Goal: Task Accomplishment & Management: Manage account settings

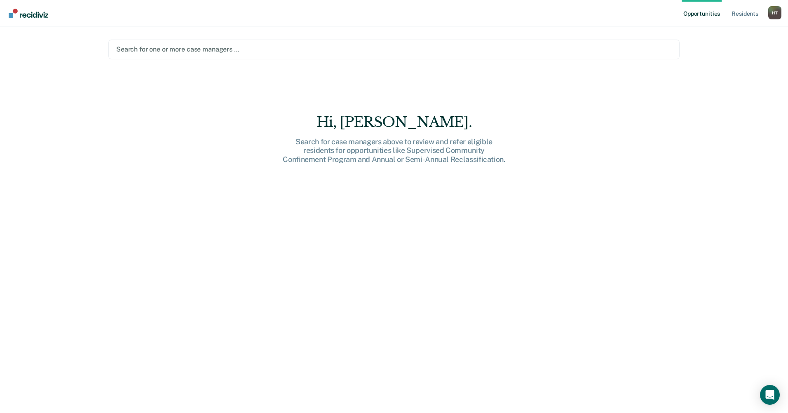
click at [136, 47] on div at bounding box center [393, 48] width 555 height 9
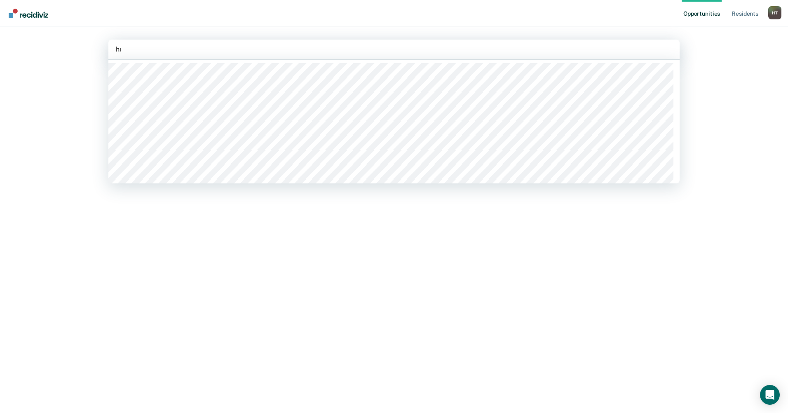
type input "hunt"
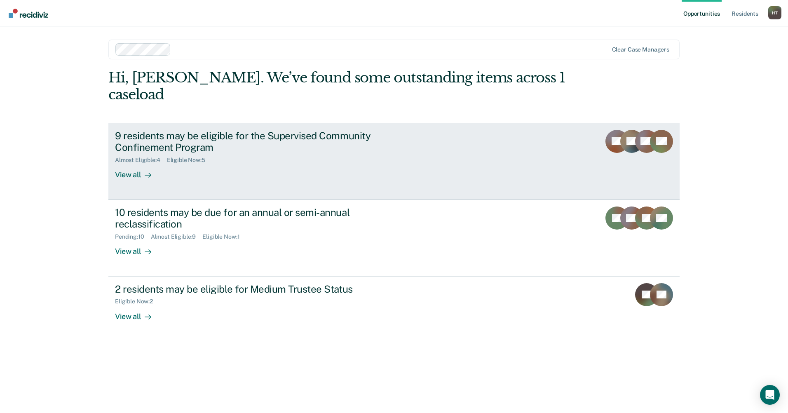
click at [131, 164] on div "View all" at bounding box center [138, 172] width 46 height 16
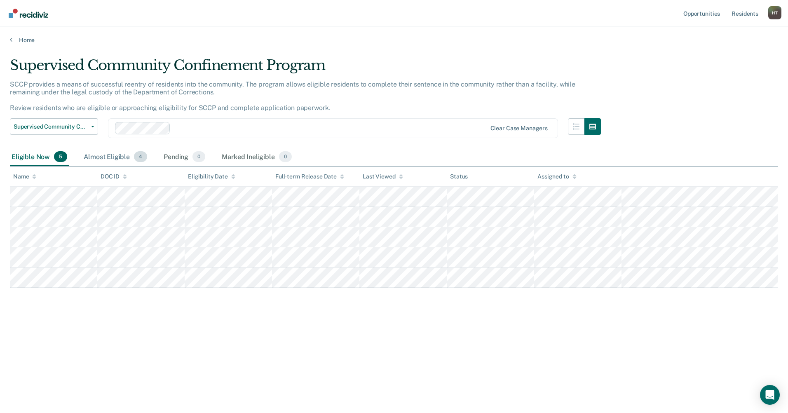
click at [111, 155] on div "Almost Eligible 4" at bounding box center [115, 157] width 67 height 18
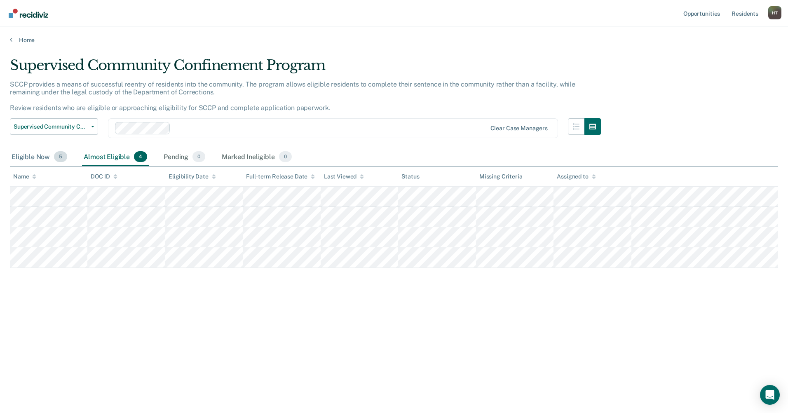
click at [35, 157] on div "Eligible Now 5" at bounding box center [39, 157] width 59 height 18
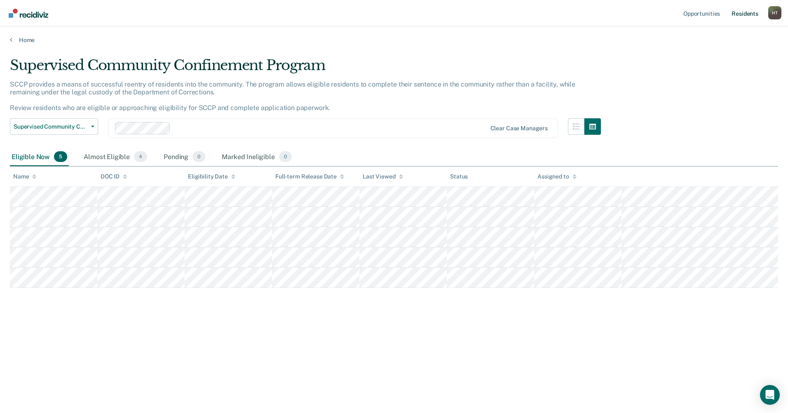
click at [744, 12] on link "Resident s" at bounding box center [745, 13] width 30 height 26
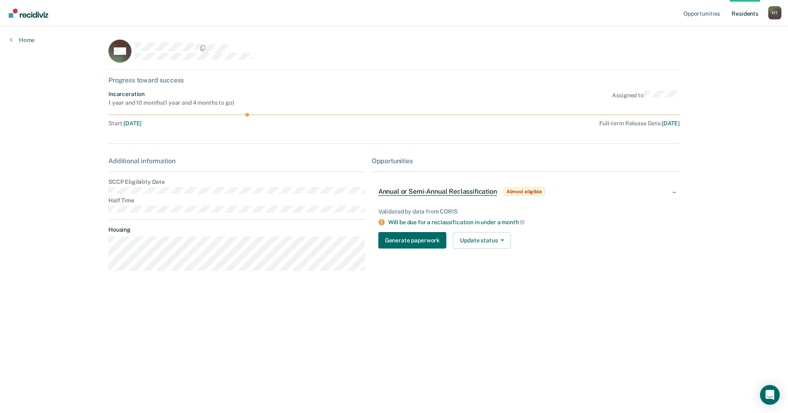
click at [161, 190] on main "MB Progress toward success Incarceration 1 year and 10 months ( 1 year and 4 mo…" at bounding box center [393, 209] width 591 height 367
click at [18, 41] on link "Home" at bounding box center [22, 39] width 25 height 7
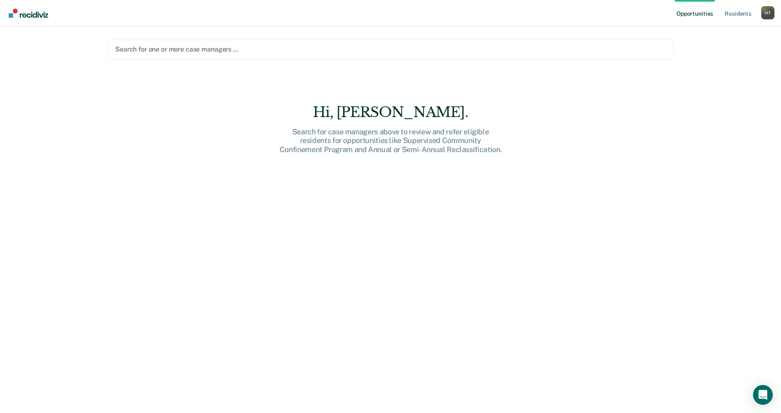
click at [164, 46] on div at bounding box center [390, 48] width 551 height 9
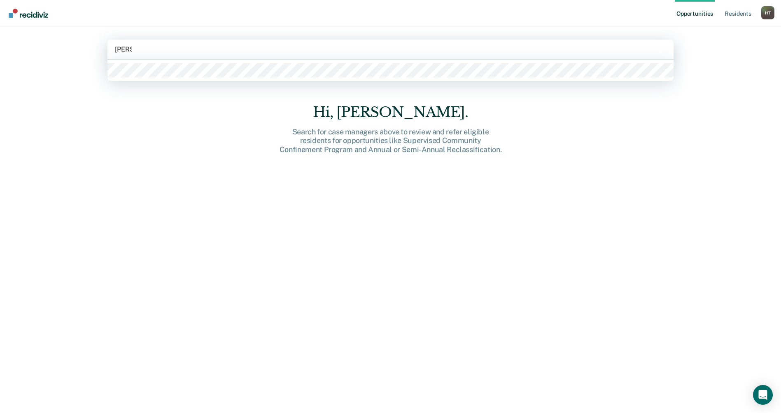
type input "thomas"
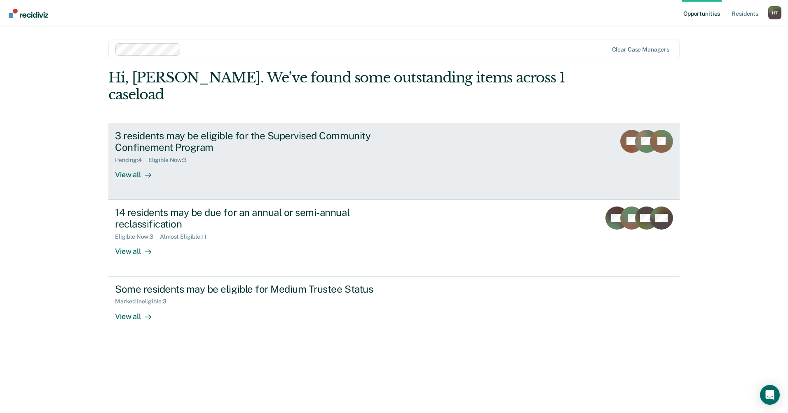
click at [135, 164] on div "View all" at bounding box center [138, 172] width 46 height 16
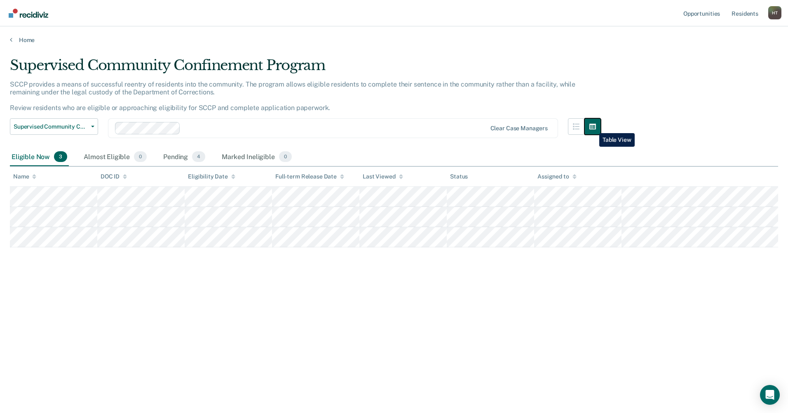
click at [593, 127] on icon "button" at bounding box center [592, 126] width 7 height 7
click at [577, 129] on icon "button" at bounding box center [576, 126] width 7 height 7
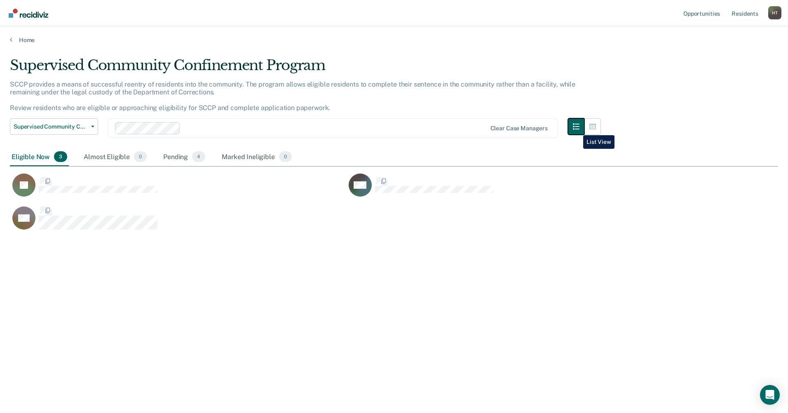
scroll to position [288, 762]
click at [591, 126] on icon "button" at bounding box center [592, 126] width 7 height 7
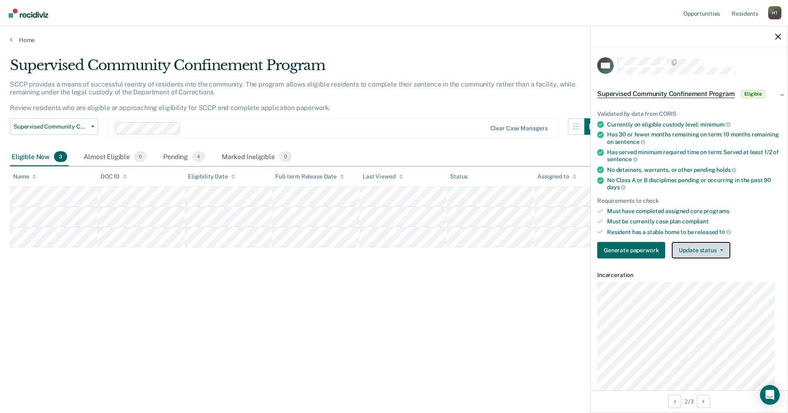
click at [692, 248] on button "Update status" at bounding box center [700, 250] width 58 height 16
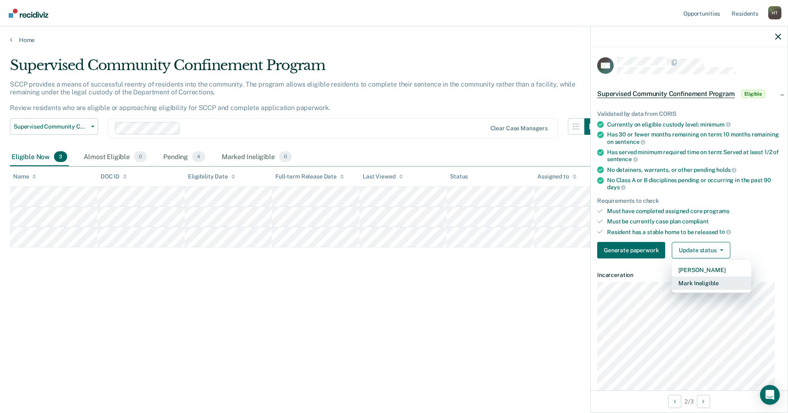
click at [711, 283] on button "Mark Ineligible" at bounding box center [711, 282] width 80 height 13
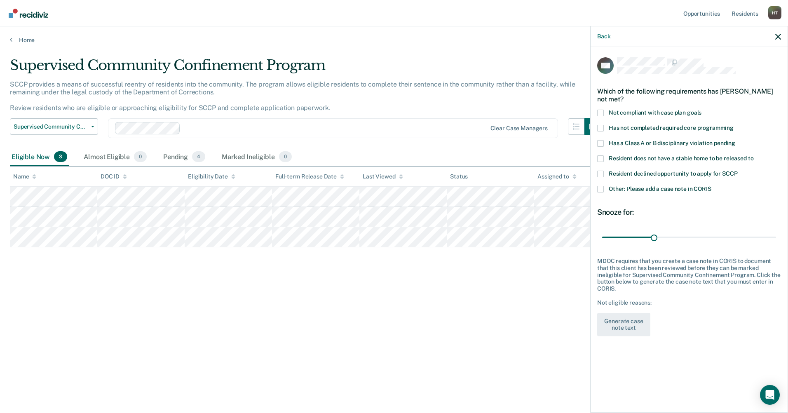
click at [600, 158] on span at bounding box center [600, 158] width 7 height 7
click at [753, 155] on input "Resident does not have a stable home to be released to" at bounding box center [753, 155] width 0 height 0
click at [600, 174] on span at bounding box center [600, 174] width 7 height 7
click at [737, 171] on input "Resident declined opportunity to apply for SCCP" at bounding box center [737, 171] width 0 height 0
click at [616, 325] on button "Generate case note text" at bounding box center [623, 325] width 53 height 24
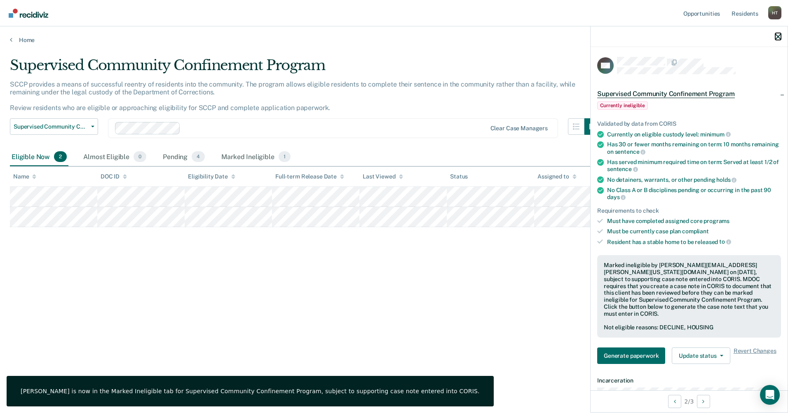
click at [780, 36] on icon "button" at bounding box center [778, 37] width 6 height 6
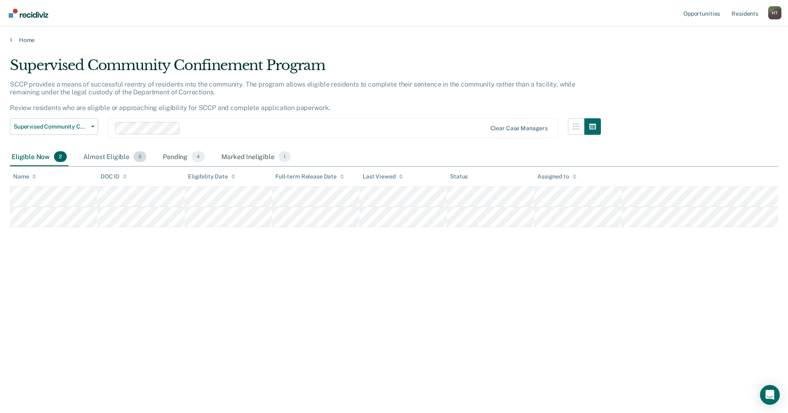
click at [112, 156] on div "Almost Eligible 0" at bounding box center [115, 157] width 66 height 18
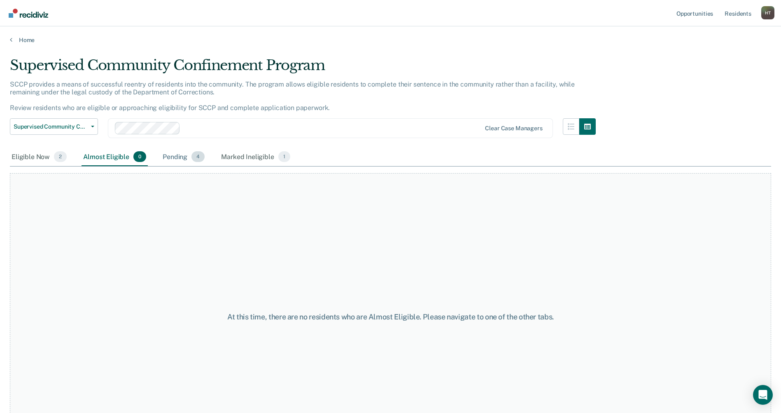
click at [183, 159] on div "Pending 4" at bounding box center [183, 157] width 45 height 18
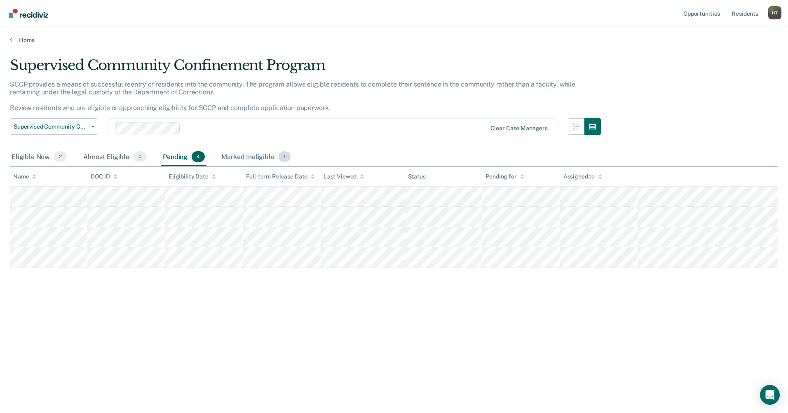
click at [236, 155] on div "Marked Ineligible 1" at bounding box center [256, 157] width 73 height 18
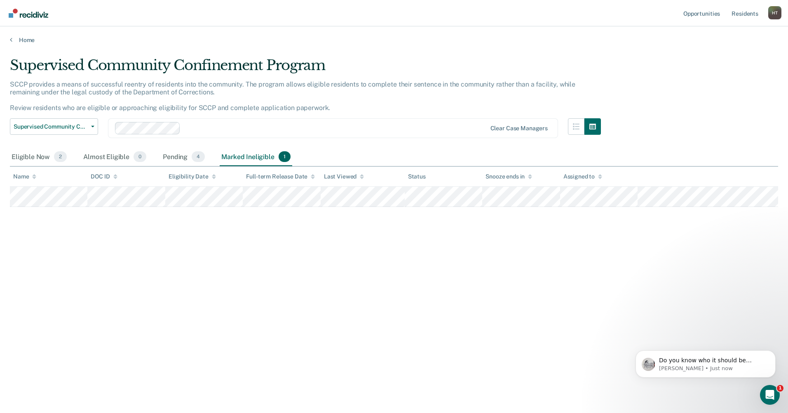
scroll to position [0, 0]
drag, startPoint x: 323, startPoint y: 250, endPoint x: 327, endPoint y: 250, distance: 4.2
click at [323, 250] on div "Supervised Community Confinement Program SCCP provides a means of successful re…" at bounding box center [394, 204] width 768 height 294
click at [768, 390] on icon "Open Intercom Messenger" at bounding box center [769, 394] width 14 height 14
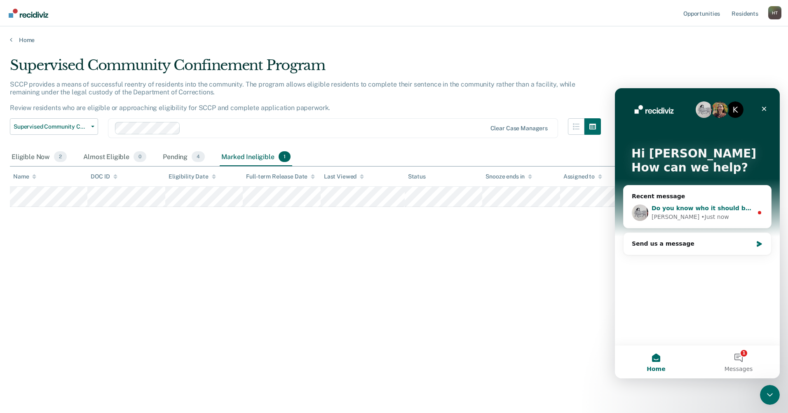
click at [701, 216] on div "• Just now" at bounding box center [715, 217] width 28 height 9
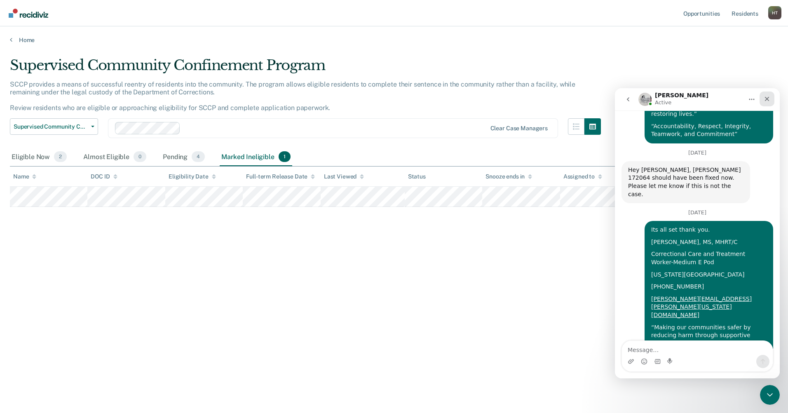
scroll to position [1119, 0]
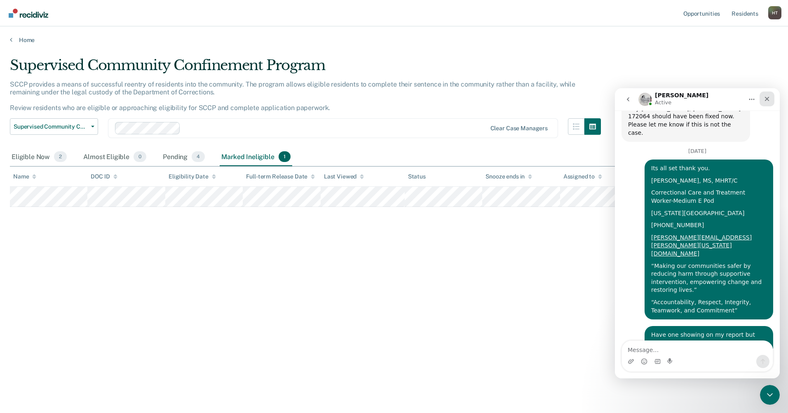
click at [770, 98] on icon "Close" at bounding box center [766, 99] width 7 height 7
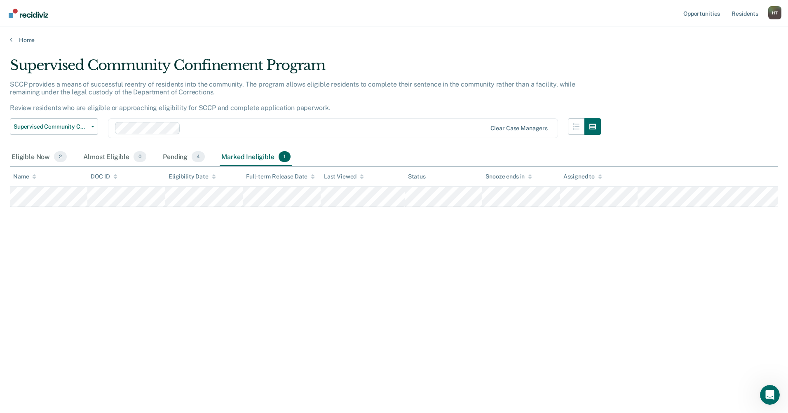
scroll to position [1105, 0]
click at [179, 158] on div "Pending 4" at bounding box center [183, 157] width 45 height 18
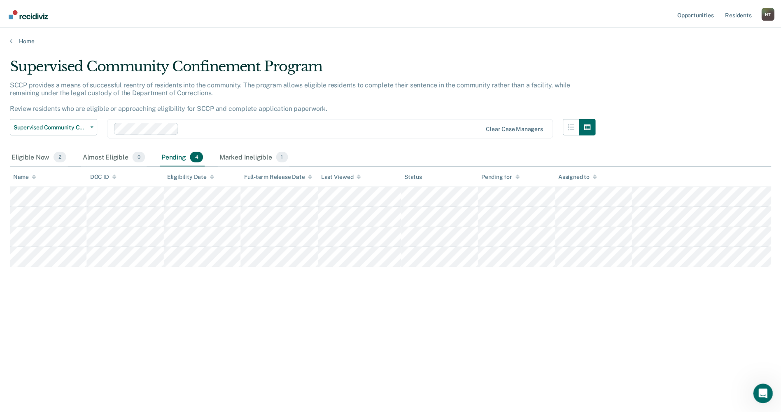
scroll to position [1247, 0]
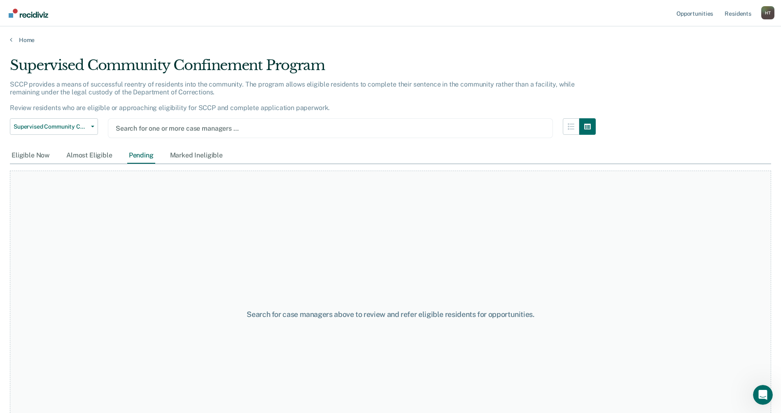
click at [148, 130] on div at bounding box center [331, 128] width 430 height 9
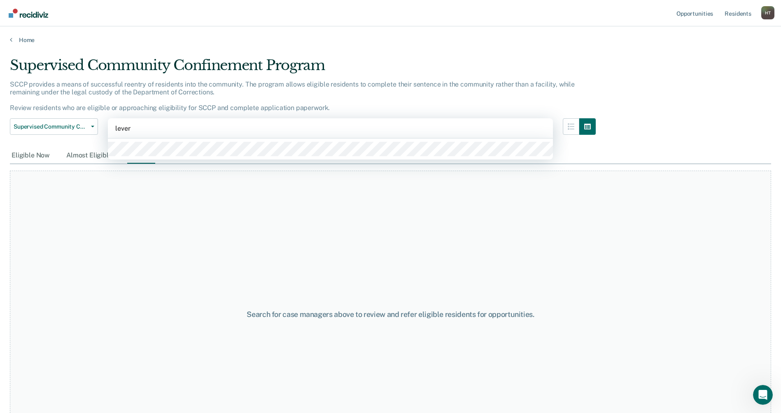
type input "levers"
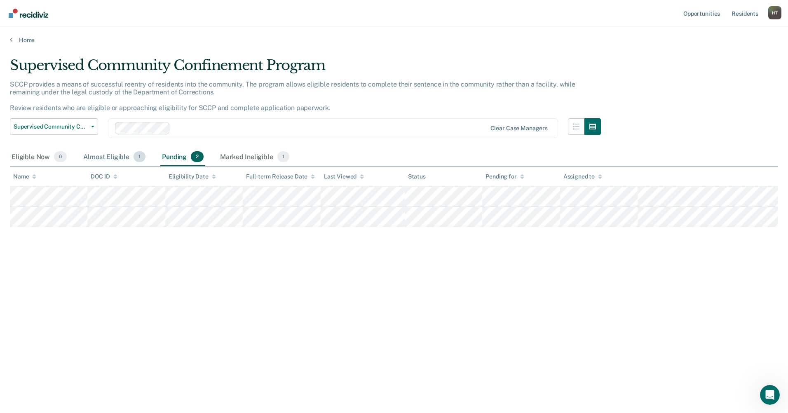
click at [112, 156] on div "Almost Eligible 1" at bounding box center [114, 157] width 65 height 18
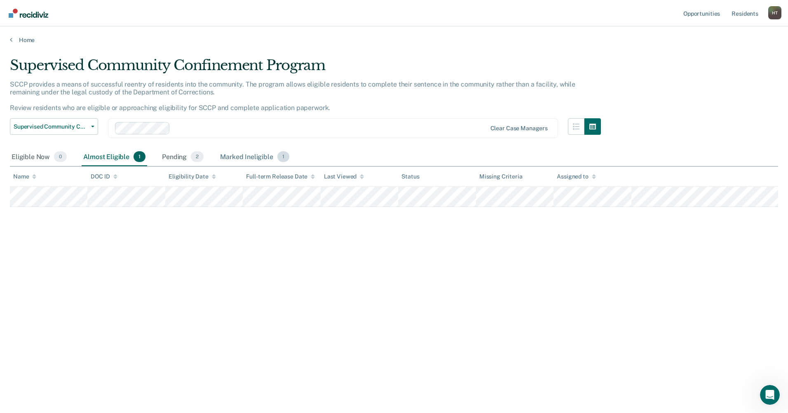
click at [239, 158] on div "Marked Ineligible 1" at bounding box center [254, 157] width 73 height 18
click at [217, 242] on div "Supervised Community Confinement Program SCCP provides a means of successful re…" at bounding box center [394, 204] width 768 height 294
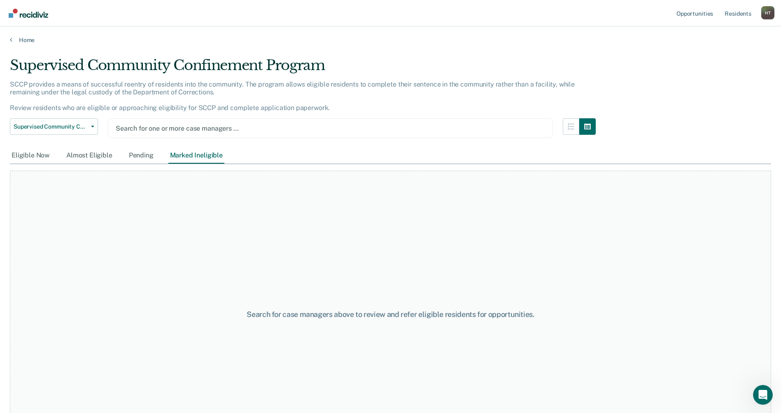
click at [773, 14] on div "H T" at bounding box center [768, 12] width 13 height 13
click at [722, 54] on link "Log Out" at bounding box center [735, 54] width 66 height 7
